Goal: Transaction & Acquisition: Purchase product/service

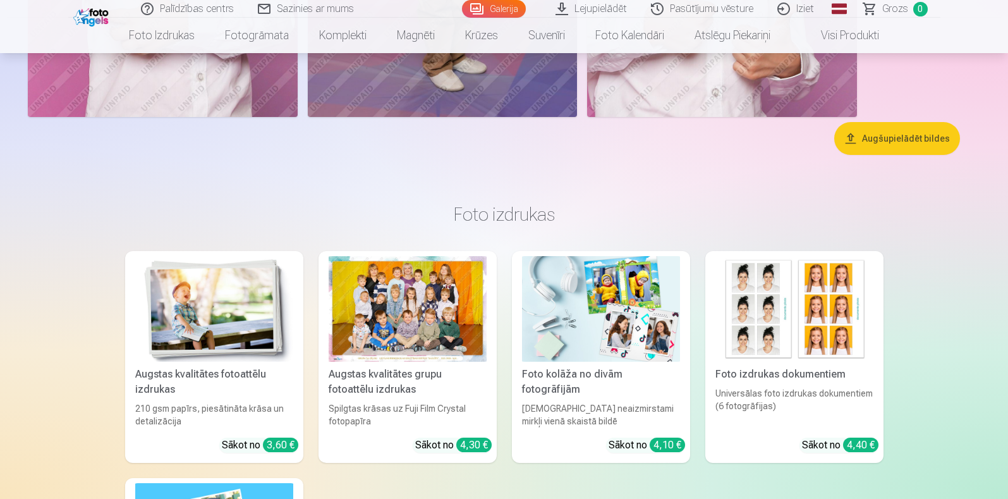
scroll to position [6082, 0]
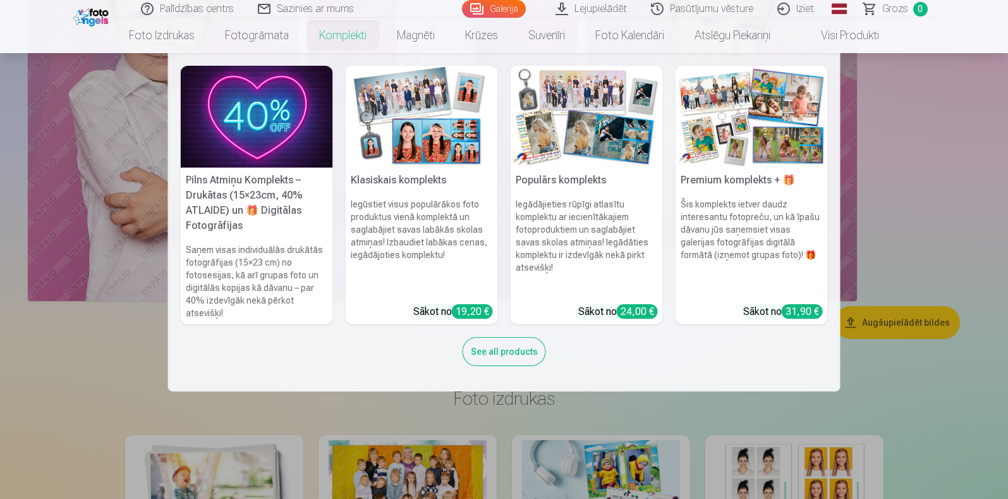
click at [423, 125] on img at bounding box center [422, 117] width 152 height 102
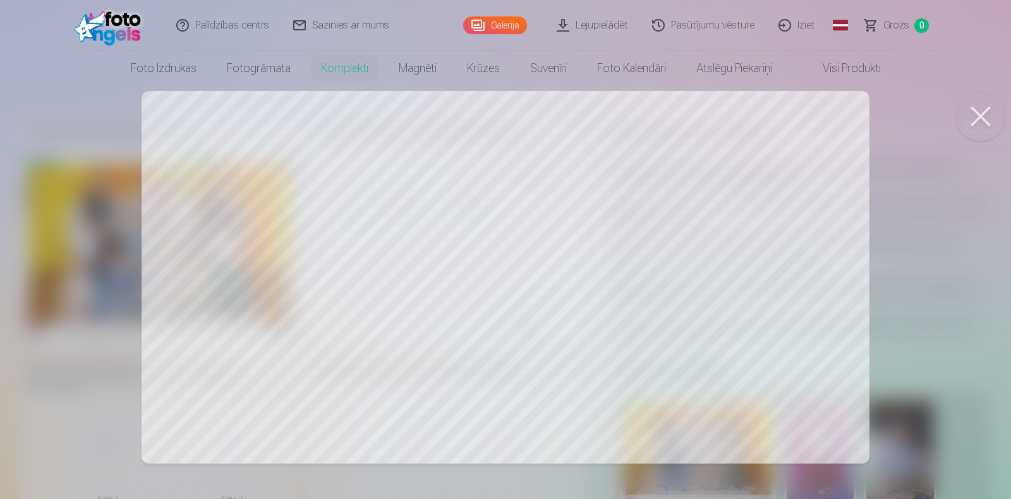
click at [805, 121] on button at bounding box center [980, 116] width 51 height 51
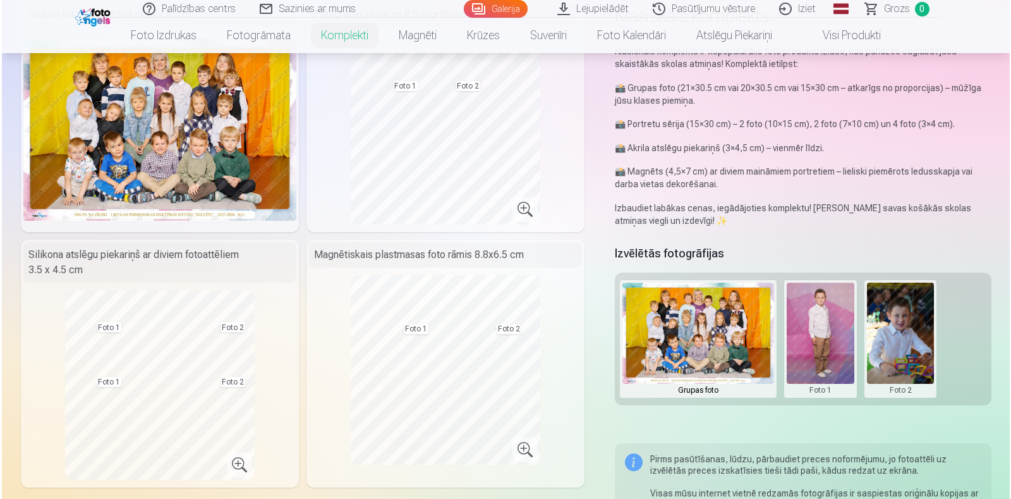
scroll to position [237, 0]
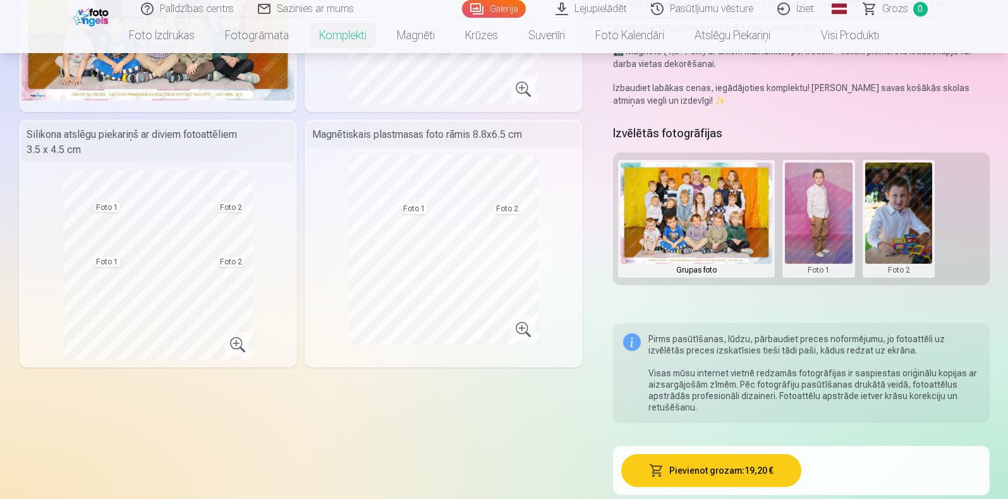
click at [805, 246] on button at bounding box center [819, 218] width 68 height 112
click at [805, 214] on button "Nomainiet foto" at bounding box center [817, 217] width 103 height 35
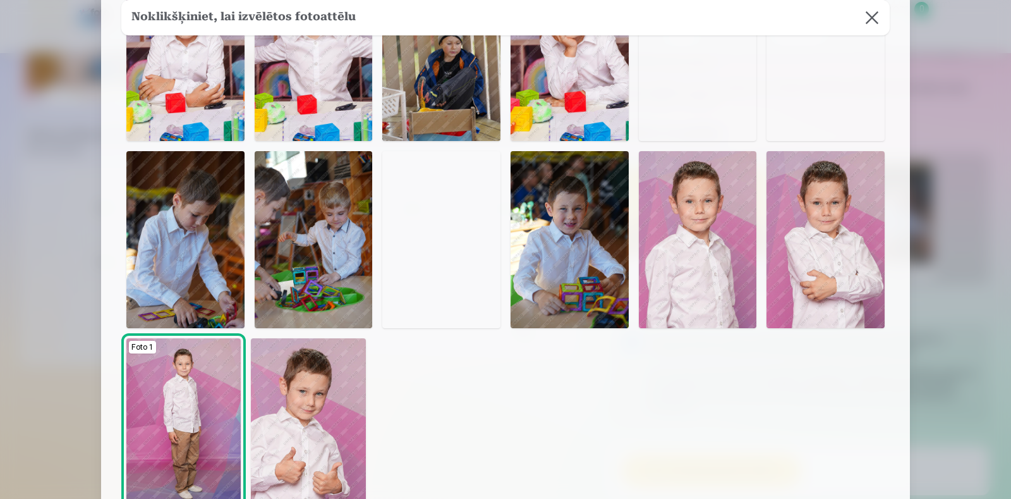
scroll to position [157, 0]
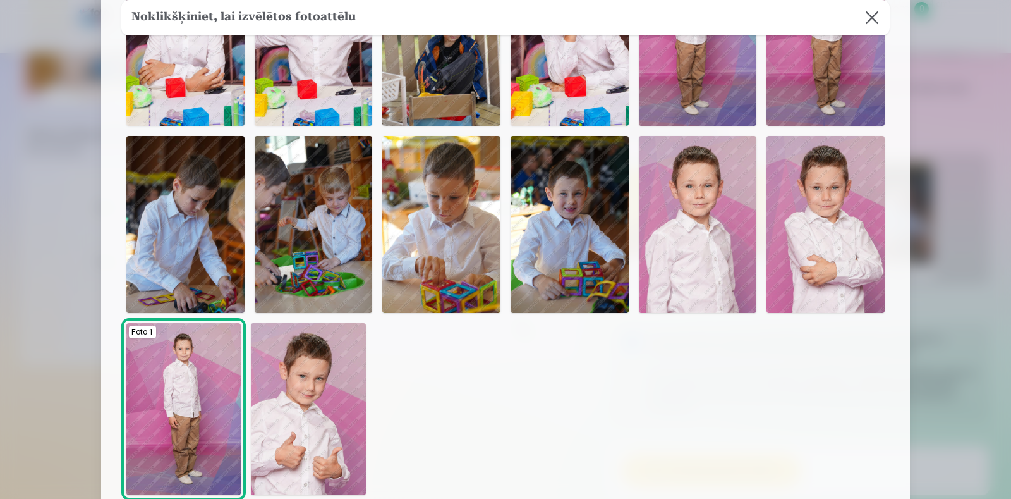
click at [720, 241] on img at bounding box center [698, 224] width 118 height 177
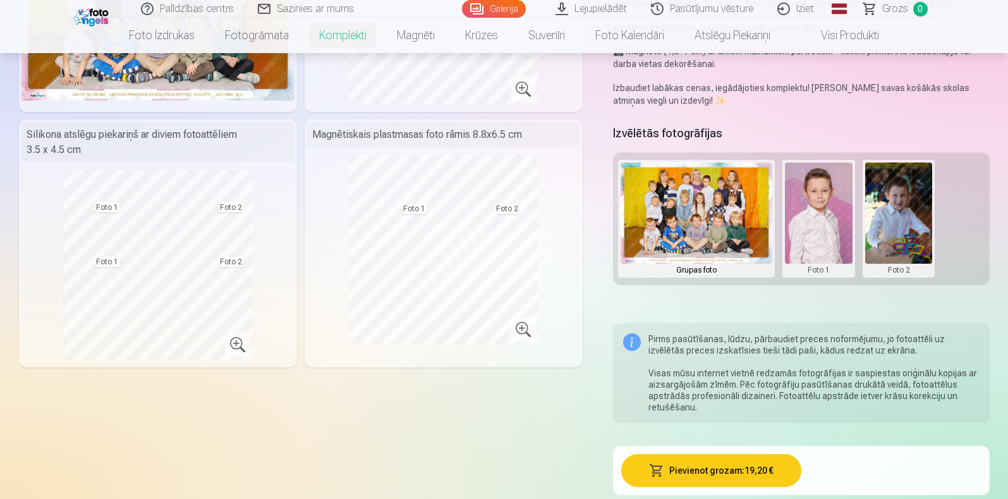
click at [805, 230] on button at bounding box center [899, 218] width 68 height 112
click at [805, 205] on button "Nomainiet foto" at bounding box center [898, 217] width 103 height 35
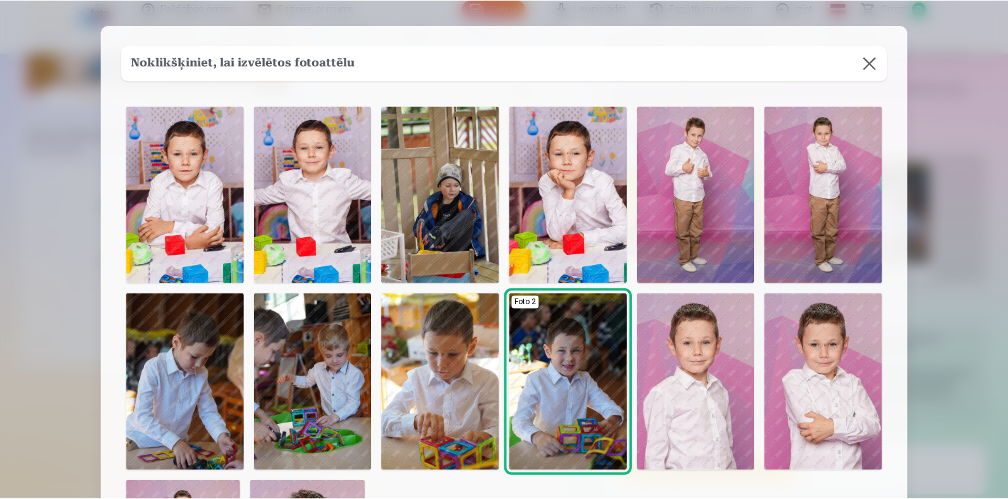
scroll to position [237, 0]
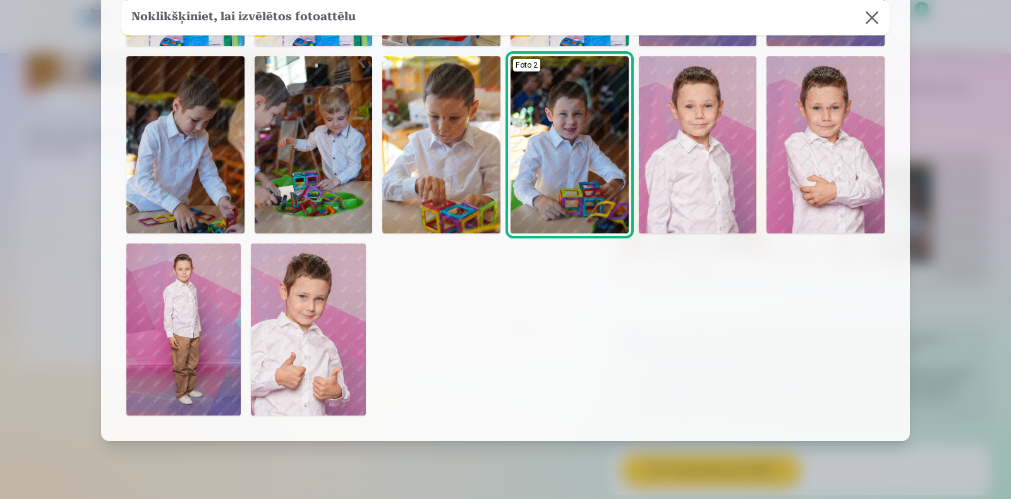
click at [334, 284] on img at bounding box center [308, 329] width 114 height 172
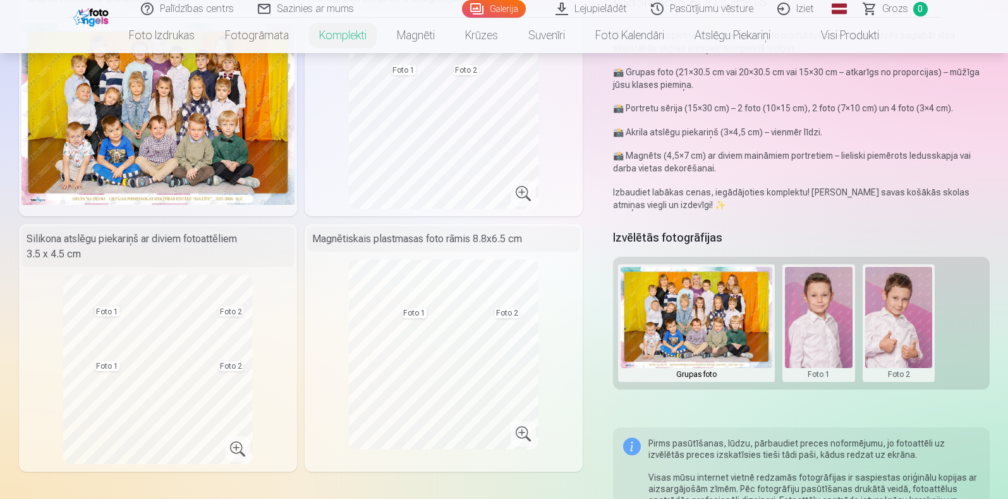
scroll to position [157, 0]
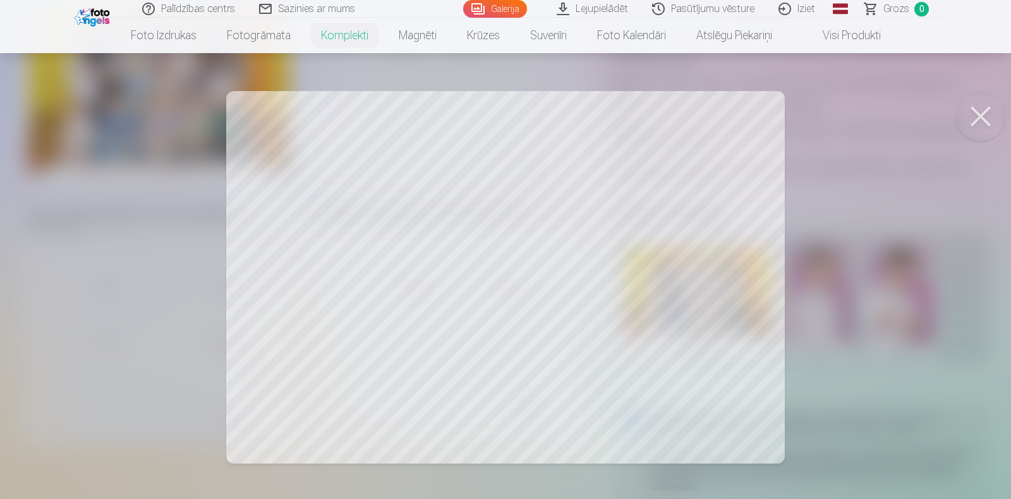
click at [382, 332] on div at bounding box center [505, 249] width 1011 height 499
click at [635, 251] on div at bounding box center [505, 249] width 1011 height 499
click at [336, 320] on div at bounding box center [505, 249] width 1011 height 499
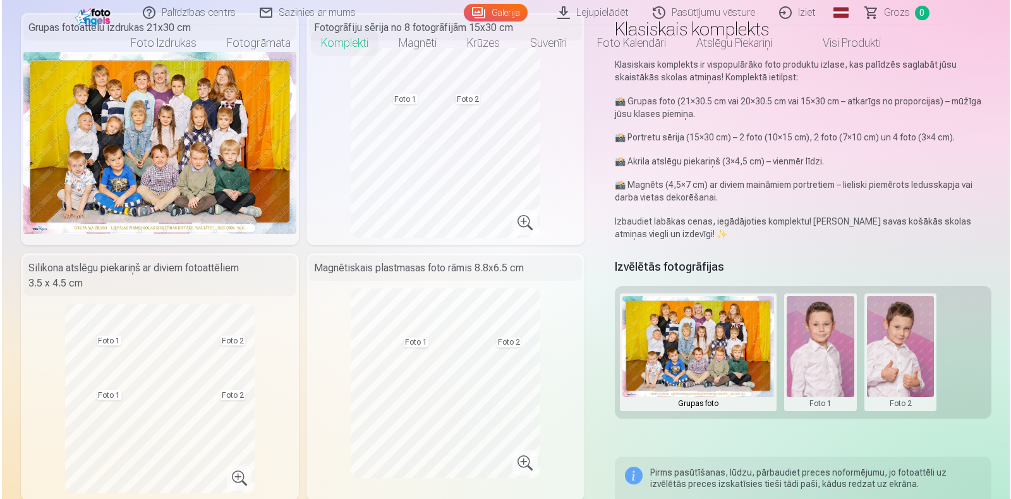
scroll to position [0, 0]
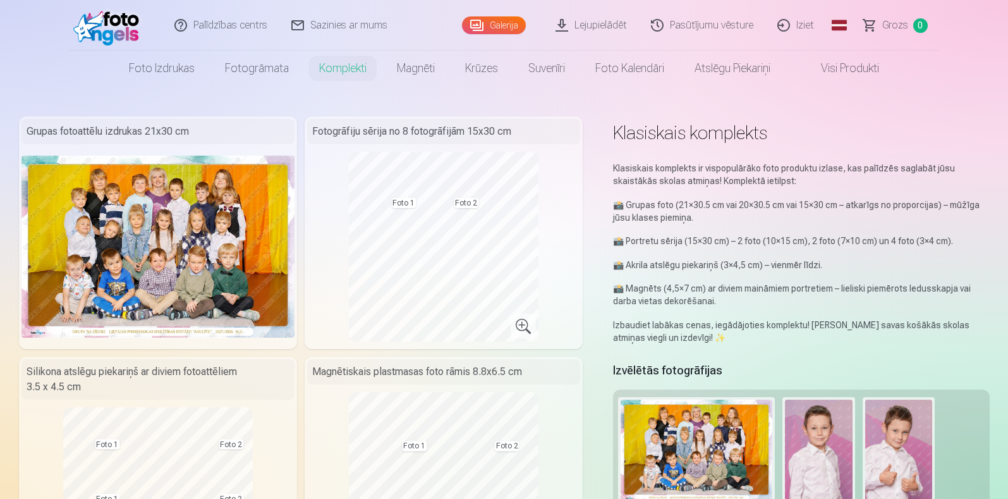
click at [200, 269] on img at bounding box center [157, 246] width 273 height 182
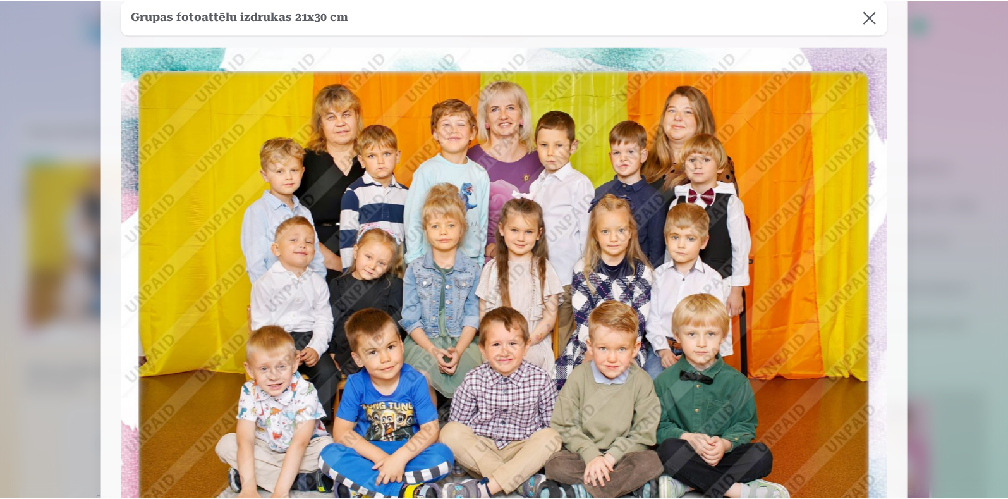
scroll to position [78, 0]
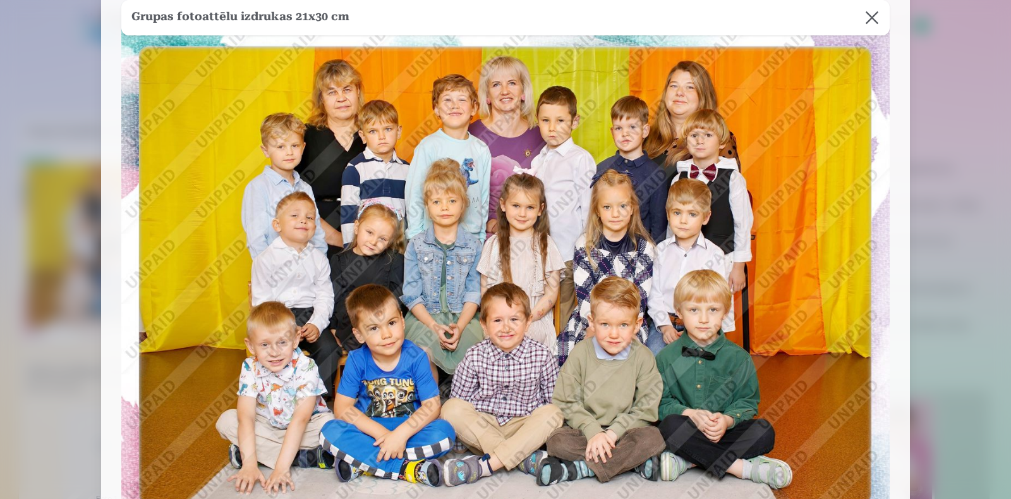
click at [95, 291] on div at bounding box center [505, 249] width 1011 height 499
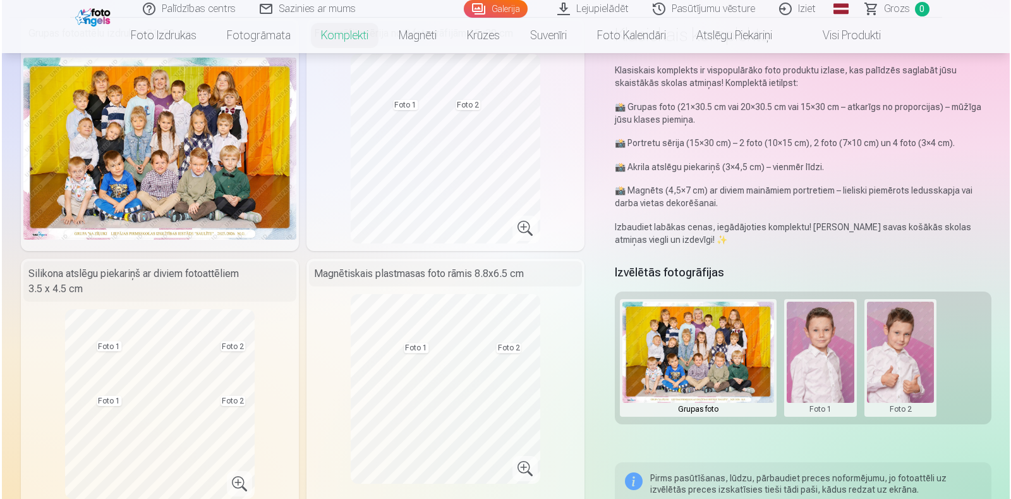
scroll to position [157, 0]
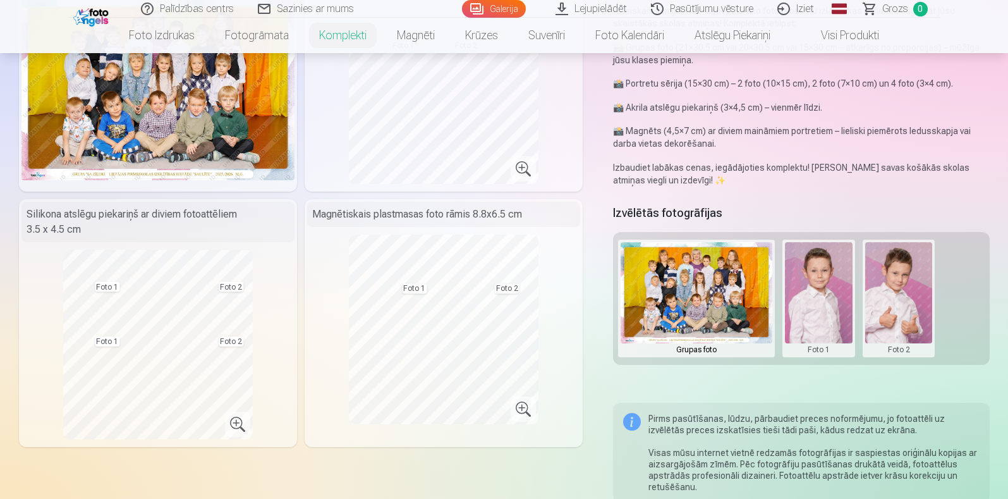
click at [805, 289] on button at bounding box center [819, 298] width 68 height 112
click at [805, 298] on button "Nomainiet foto" at bounding box center [817, 297] width 103 height 35
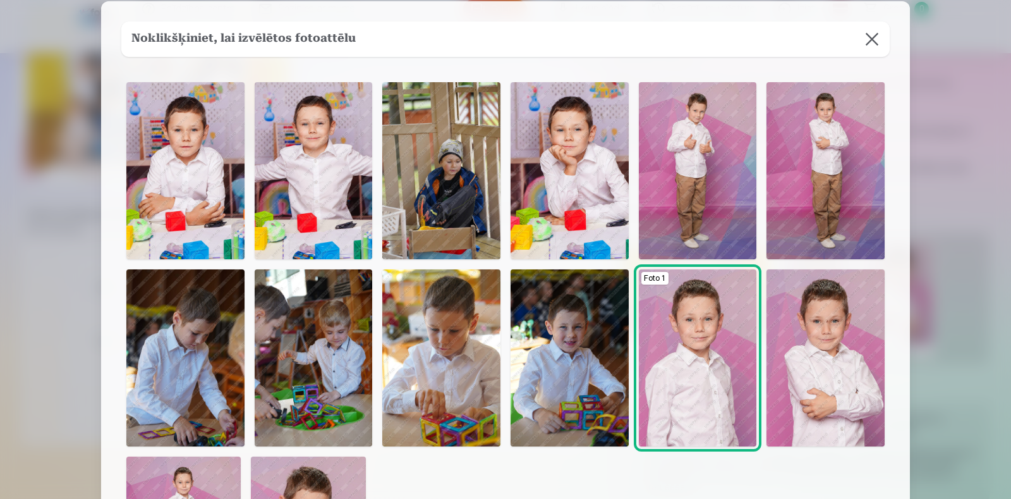
scroll to position [0, 0]
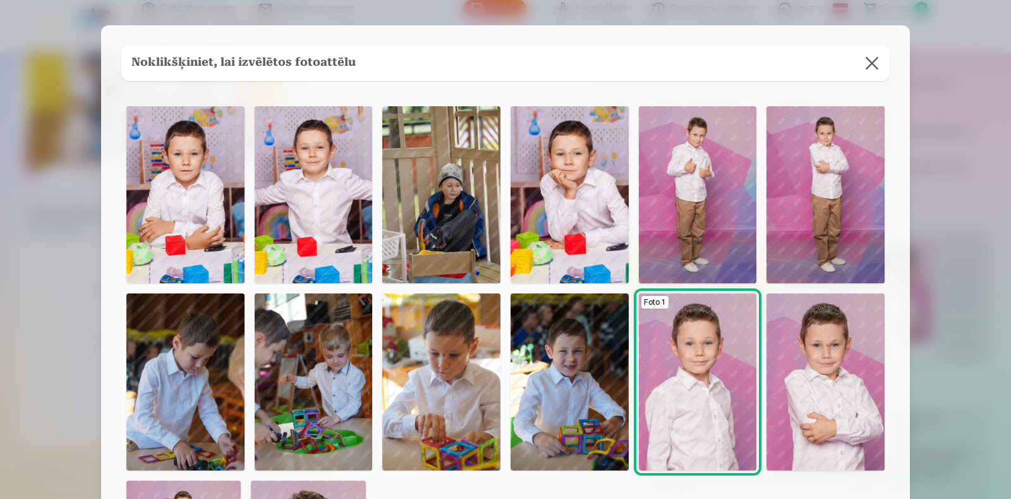
click at [310, 206] on img at bounding box center [314, 194] width 118 height 177
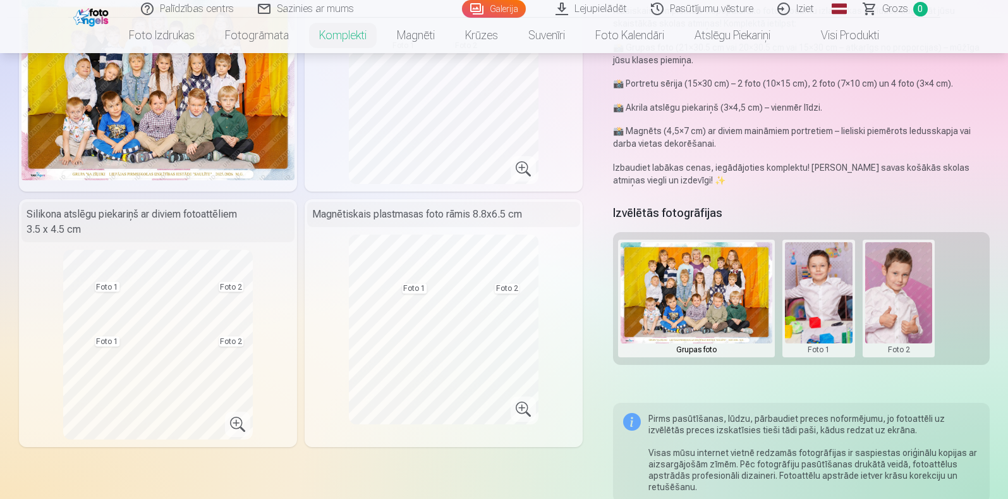
click at [805, 289] on button at bounding box center [819, 298] width 68 height 112
click at [805, 296] on button "Nomainiet foto" at bounding box center [817, 297] width 103 height 35
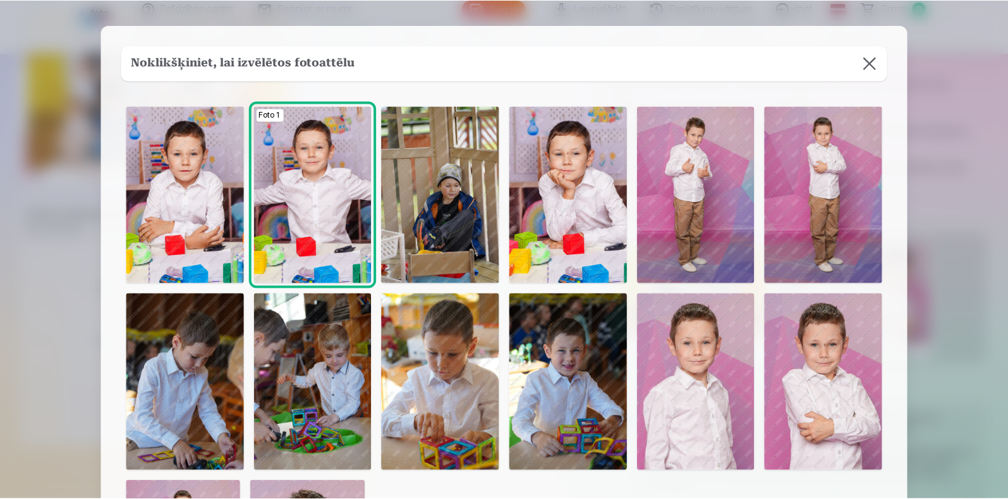
scroll to position [78, 0]
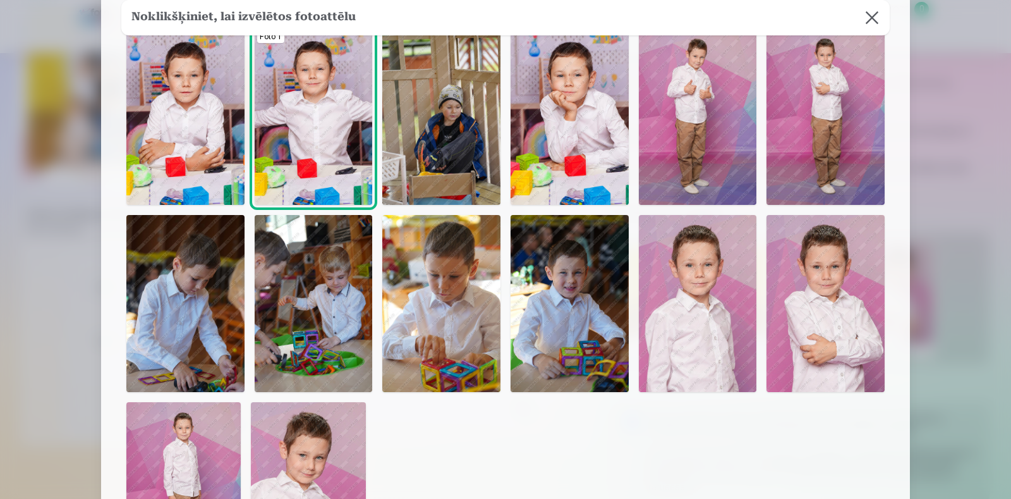
click at [701, 263] on img at bounding box center [698, 303] width 118 height 177
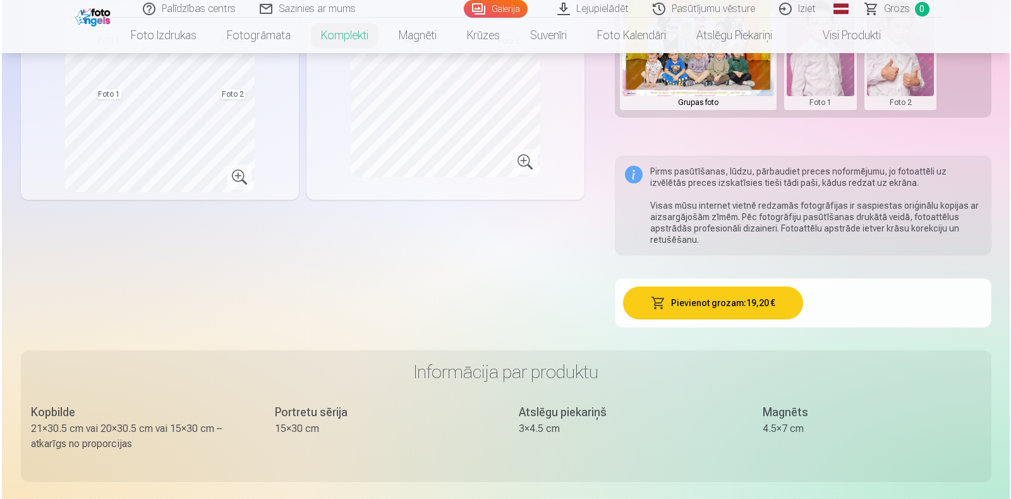
scroll to position [474, 0]
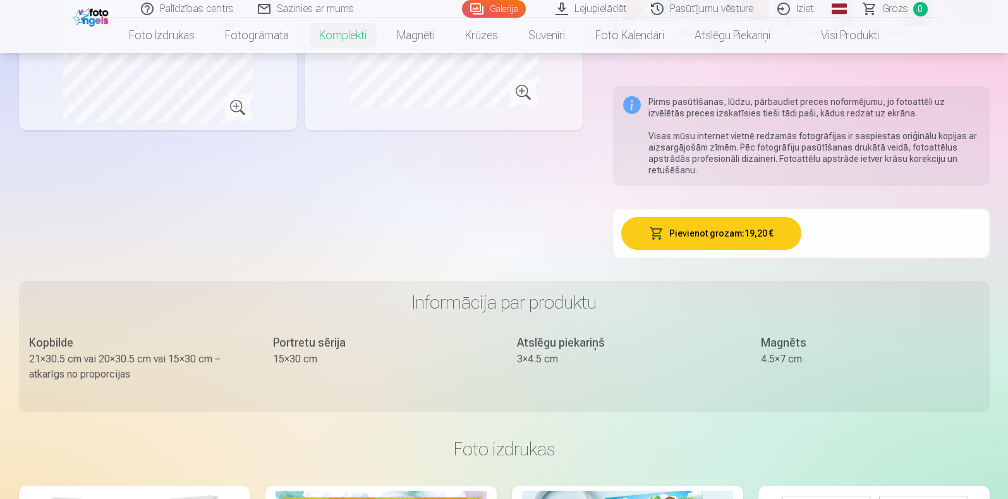
click at [686, 235] on button "Pievienot grozam : 19,20 €" at bounding box center [711, 233] width 180 height 33
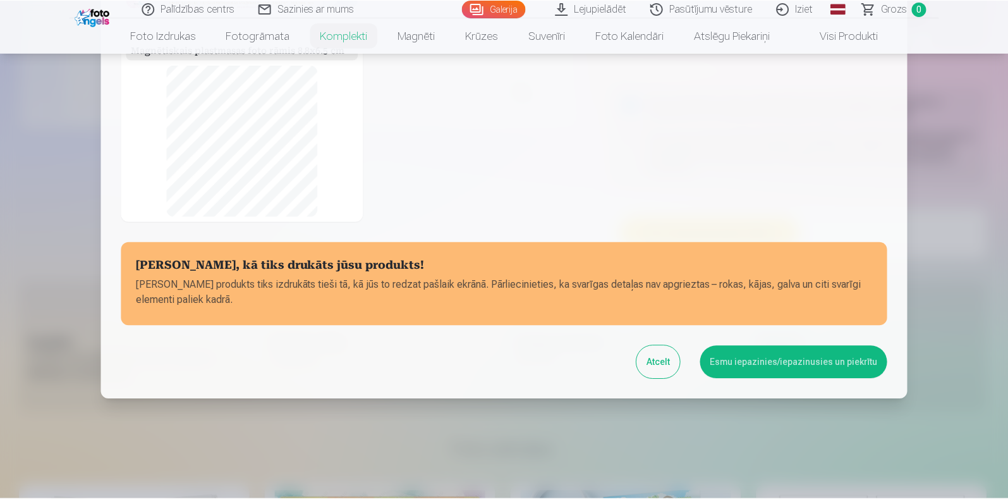
scroll to position [226, 0]
click at [745, 358] on button "Esmu iepazinies/iepazinusies un piekrītu" at bounding box center [796, 361] width 188 height 33
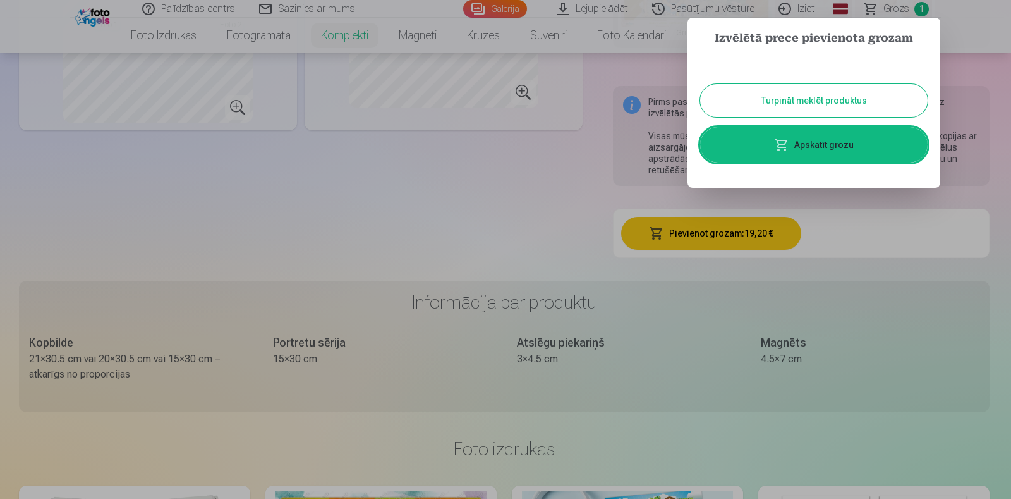
click at [802, 138] on link "Apskatīt grozu" at bounding box center [813, 144] width 227 height 35
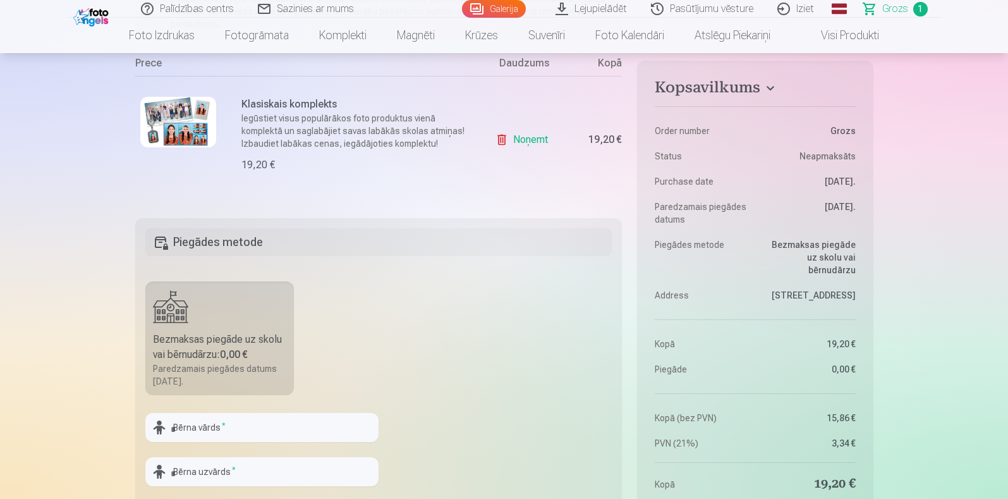
scroll to position [315, 0]
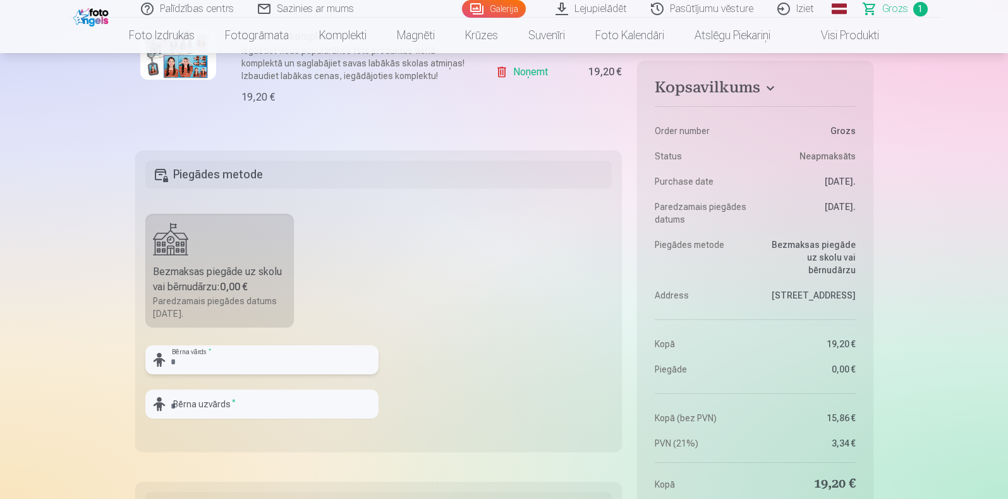
click at [257, 353] on input "text" at bounding box center [261, 359] width 233 height 29
type input "*******"
type input "*"
type input "**********"
click at [225, 289] on b "0,00 €" at bounding box center [234, 287] width 28 height 12
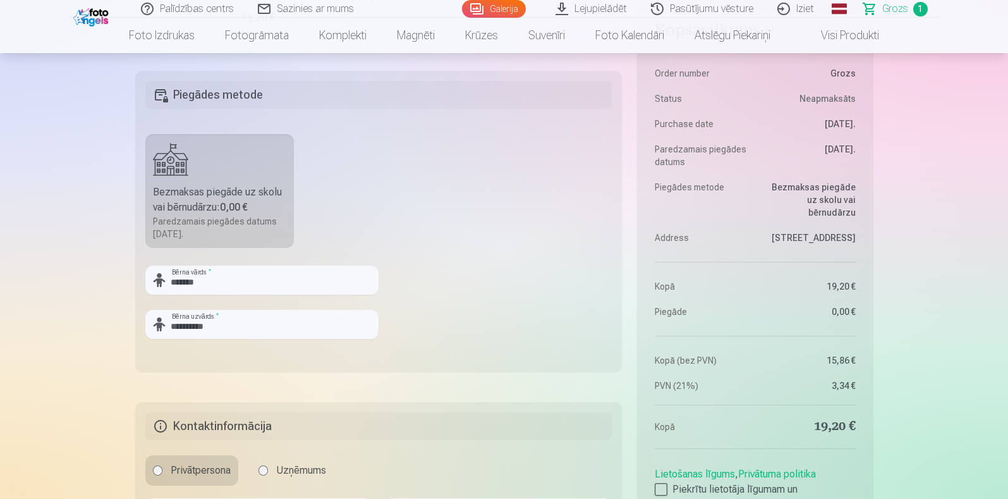
scroll to position [552, 0]
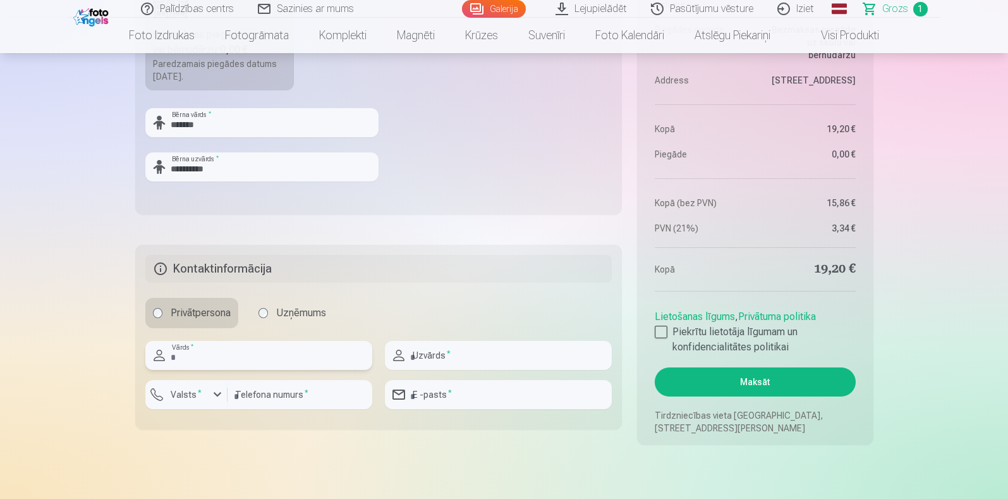
click at [270, 359] on input "text" at bounding box center [258, 355] width 227 height 29
type input "******"
type input "*********"
type input "********"
click at [527, 396] on input "email" at bounding box center [498, 394] width 227 height 29
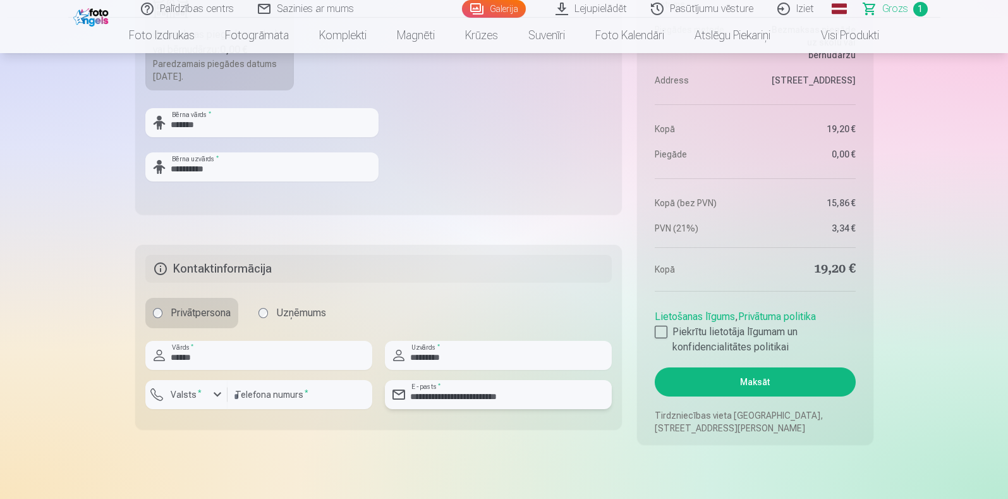
drag, startPoint x: 540, startPoint y: 392, endPoint x: 515, endPoint y: 394, distance: 25.4
click at [492, 394] on input "**********" at bounding box center [498, 394] width 227 height 29
type input "**********"
click at [673, 327] on label "Piekrītu lietotāja līgumam un konfidencialitātes politikai" at bounding box center [755, 339] width 200 height 30
click at [695, 378] on button "Maksāt" at bounding box center [755, 381] width 200 height 29
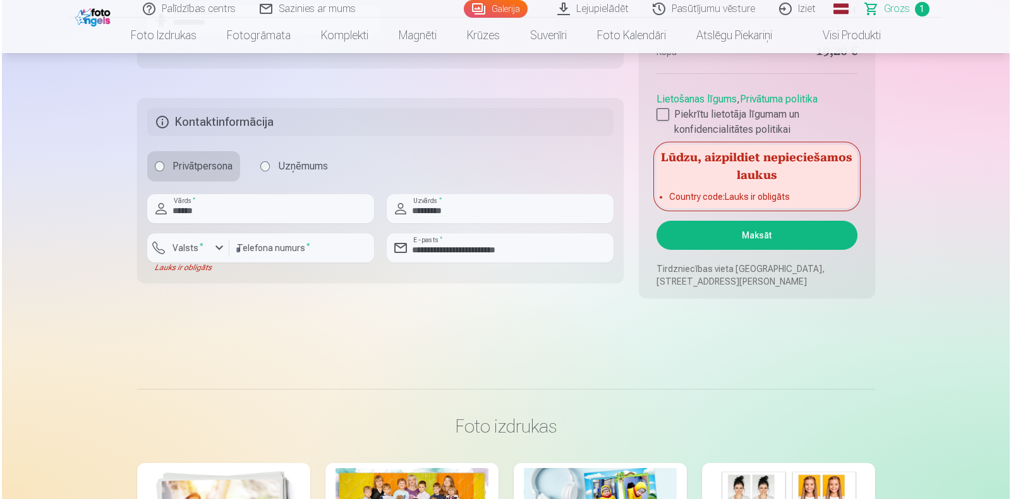
scroll to position [711, 0]
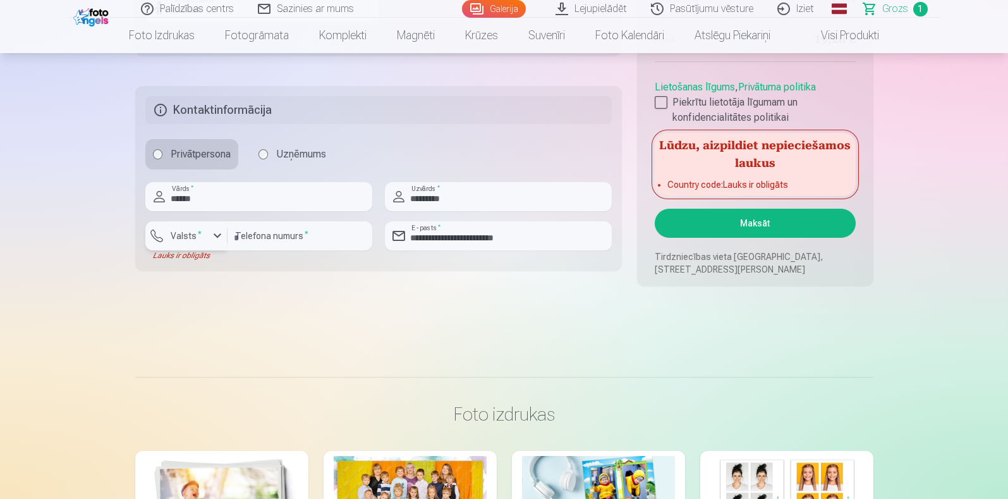
click at [208, 239] on div "button" at bounding box center [190, 237] width 38 height 13
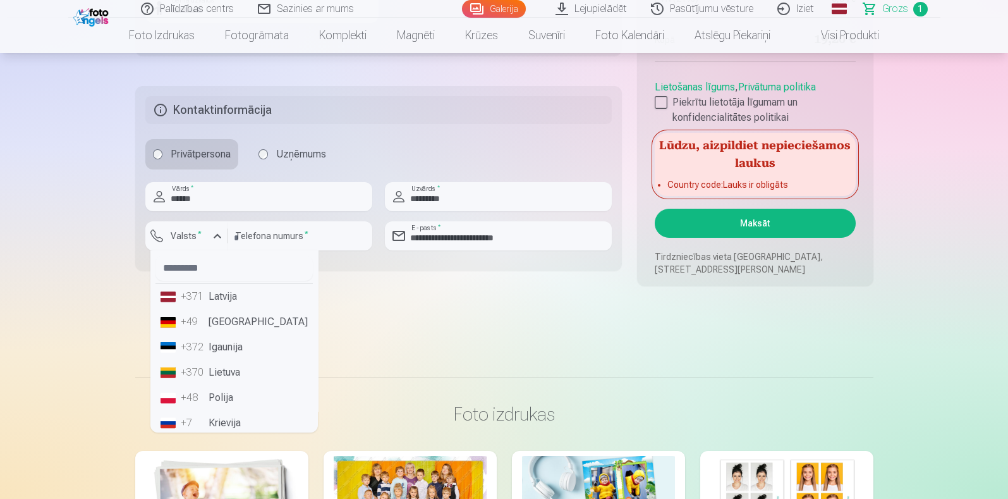
click at [231, 306] on li "+371 Latvija" at bounding box center [233, 296] width 157 height 25
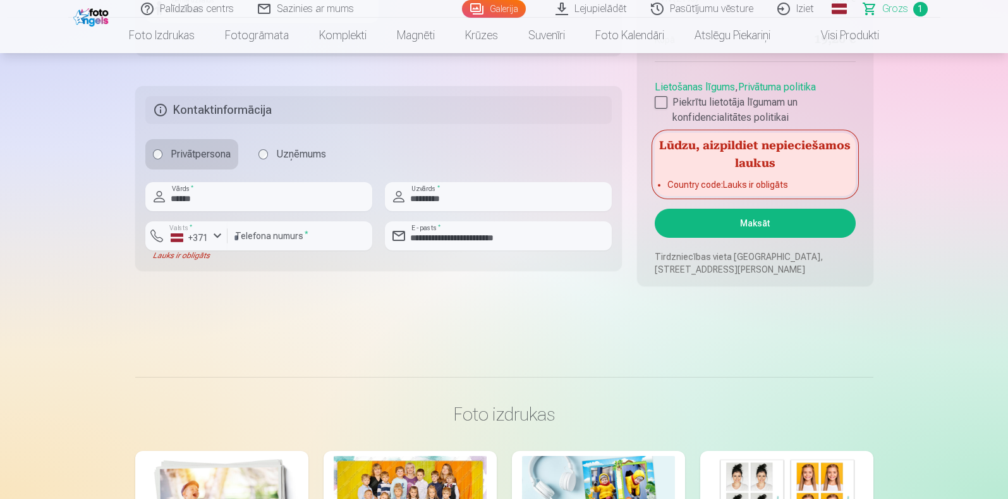
click at [787, 229] on button "Maksāt" at bounding box center [755, 223] width 200 height 29
